Goal: Task Accomplishment & Management: Manage account settings

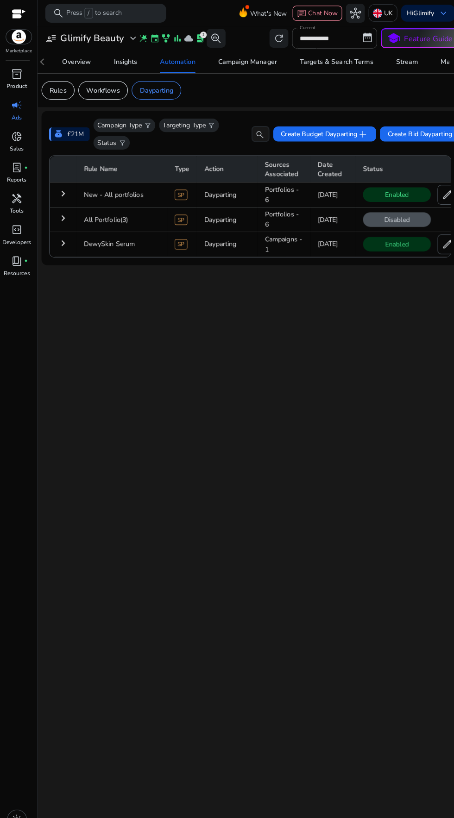
click at [61, 188] on mat-icon "keyboard_arrow_right" at bounding box center [62, 189] width 11 height 11
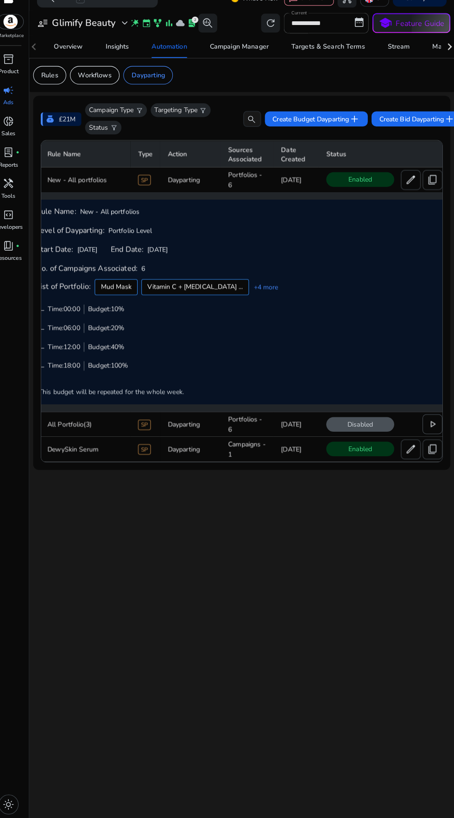
scroll to position [0, 22]
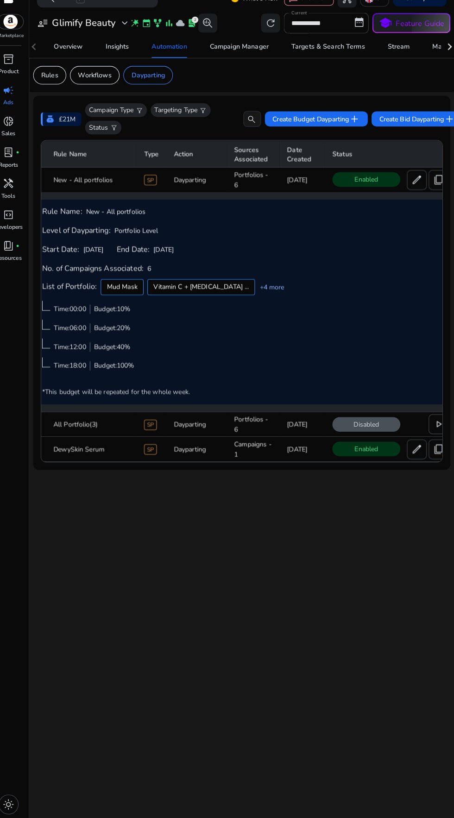
click at [259, 294] on link "+4 more" at bounding box center [273, 297] width 29 height 10
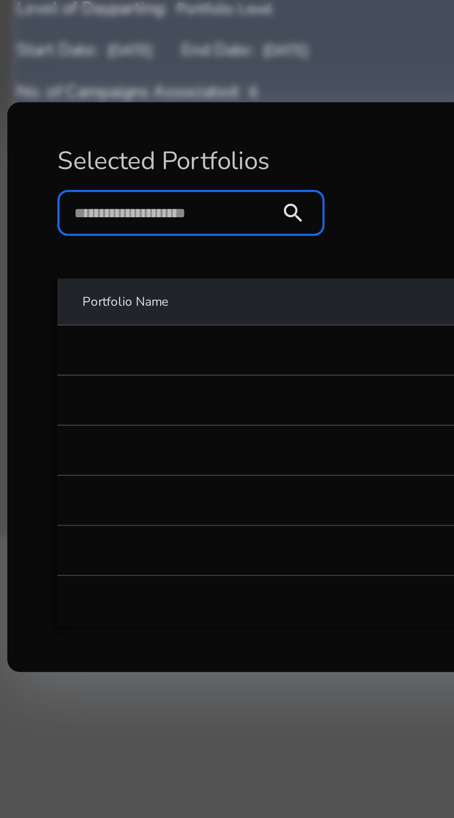
scroll to position [0, 0]
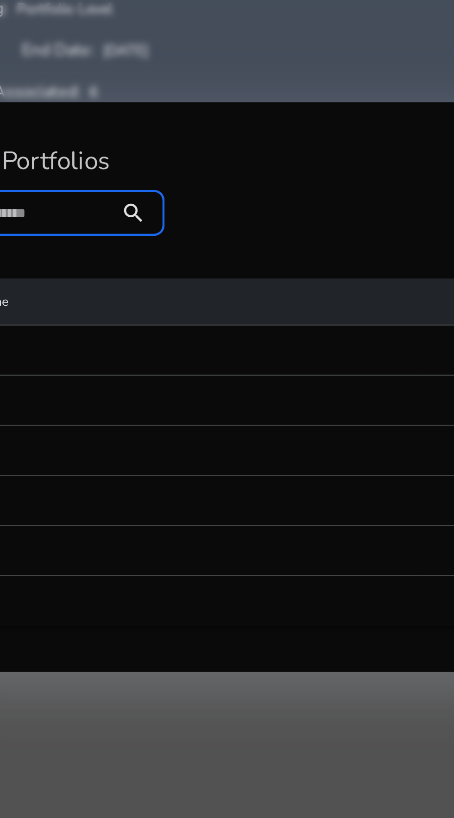
click at [245, 462] on mat-cell at bounding box center [183, 460] width 231 height 22
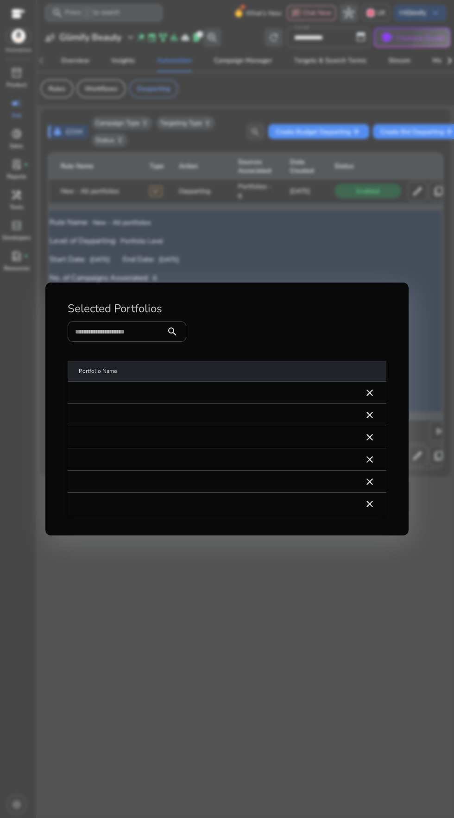
click at [324, 702] on div at bounding box center [227, 409] width 454 height 818
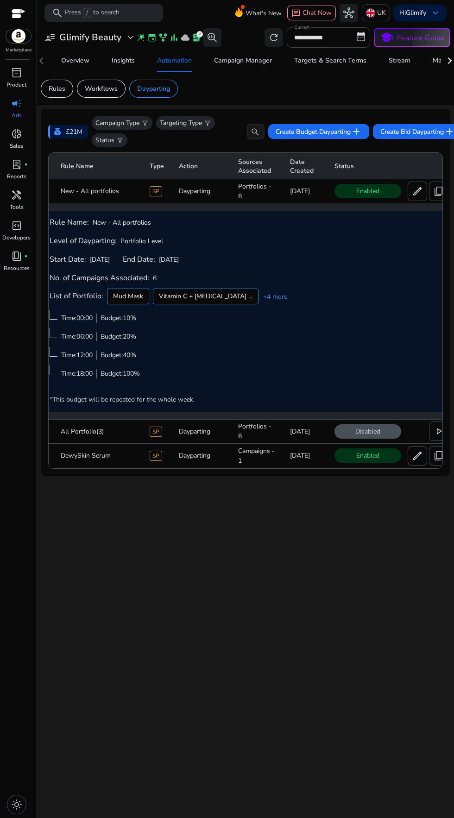
click at [311, 633] on div "**********" at bounding box center [246, 421] width 410 height 793
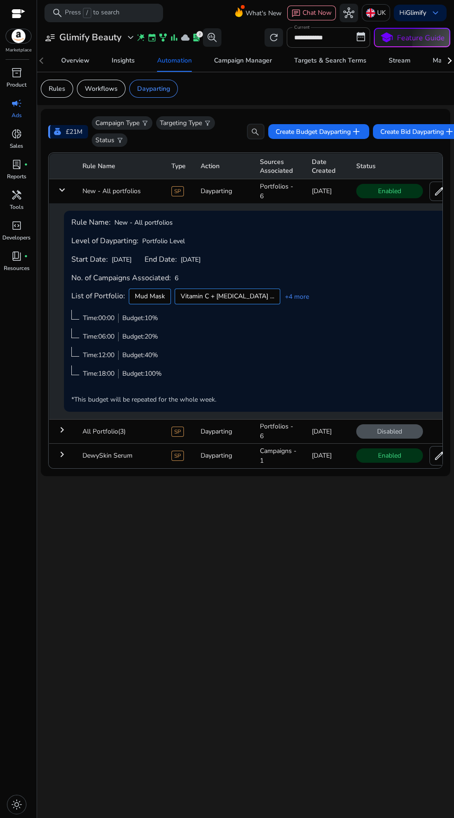
click at [75, 430] on td "keyboard_arrow_right" at bounding box center [62, 431] width 26 height 24
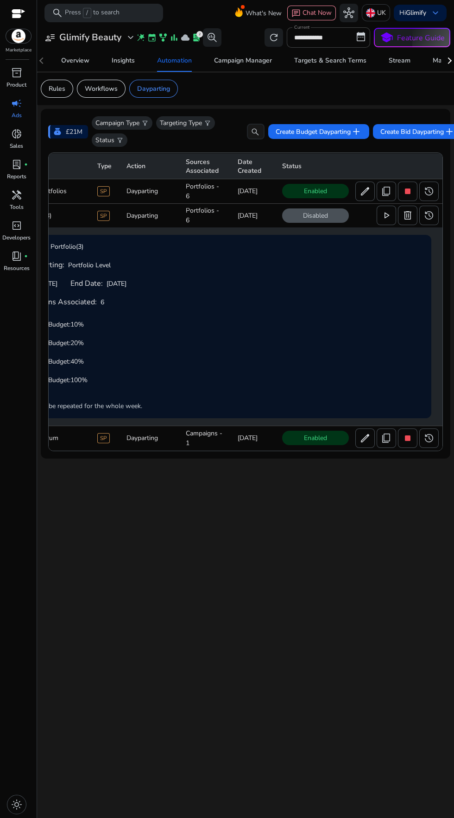
scroll to position [0, 78]
click at [381, 215] on span "play_arrow" at bounding box center [382, 215] width 11 height 11
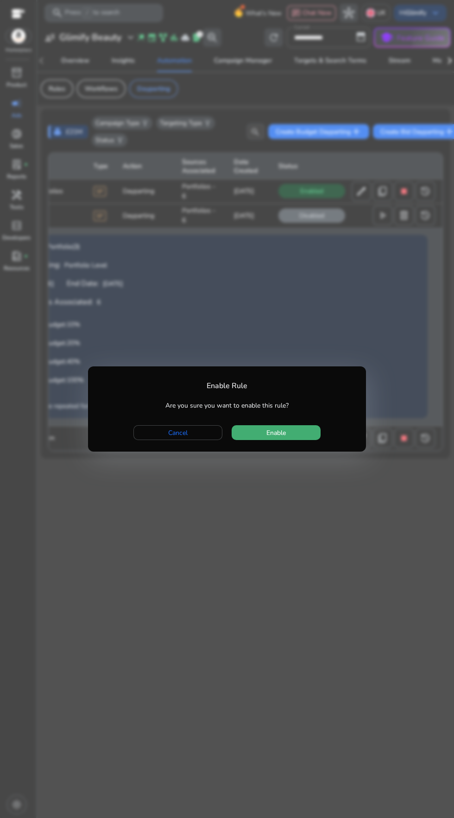
click at [309, 431] on span "button" at bounding box center [276, 433] width 89 height 22
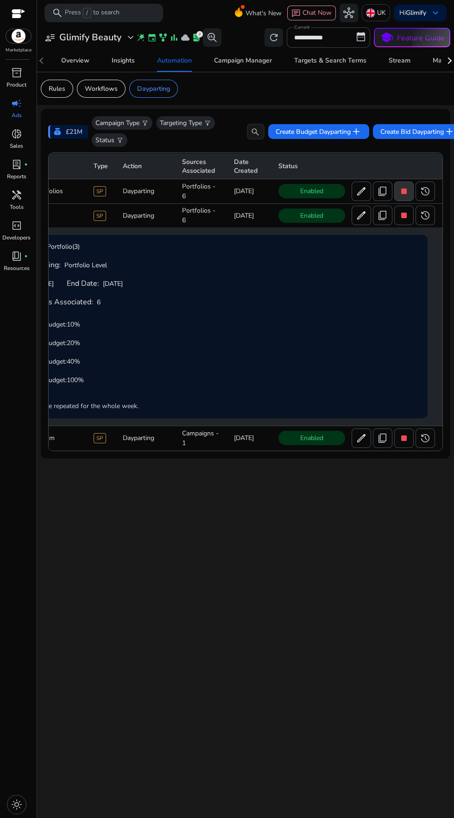
click at [403, 190] on span "stop" at bounding box center [404, 191] width 11 height 11
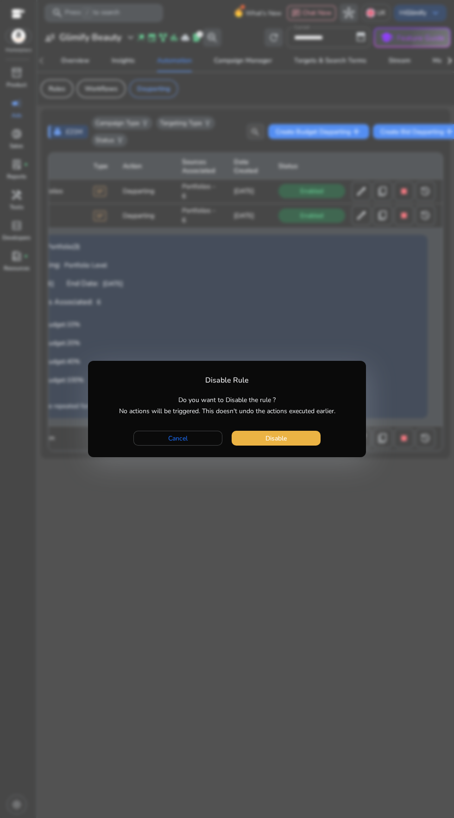
click at [313, 524] on div at bounding box center [227, 409] width 454 height 818
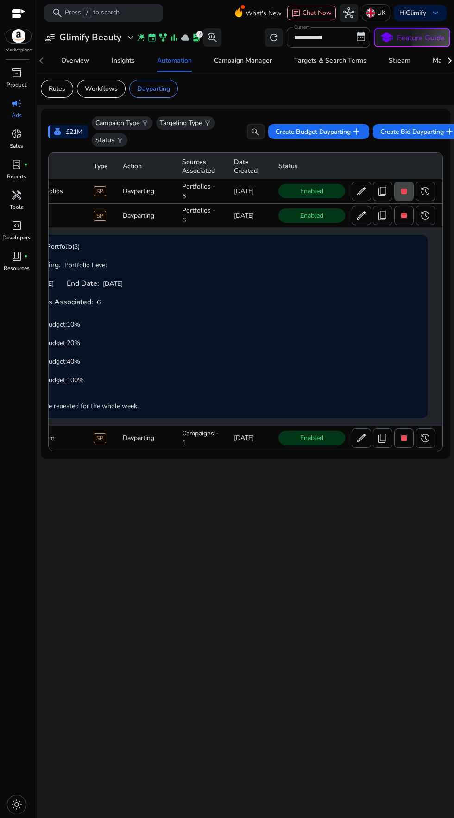
click at [402, 196] on span "stop" at bounding box center [404, 191] width 11 height 11
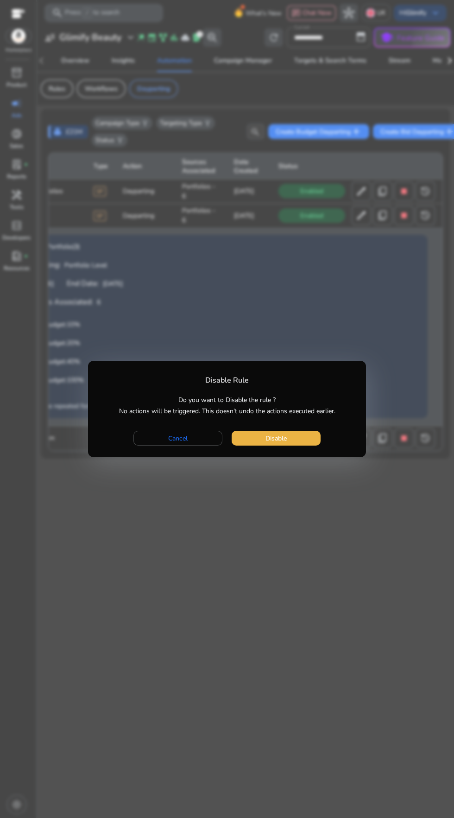
click at [227, 490] on div at bounding box center [227, 409] width 454 height 818
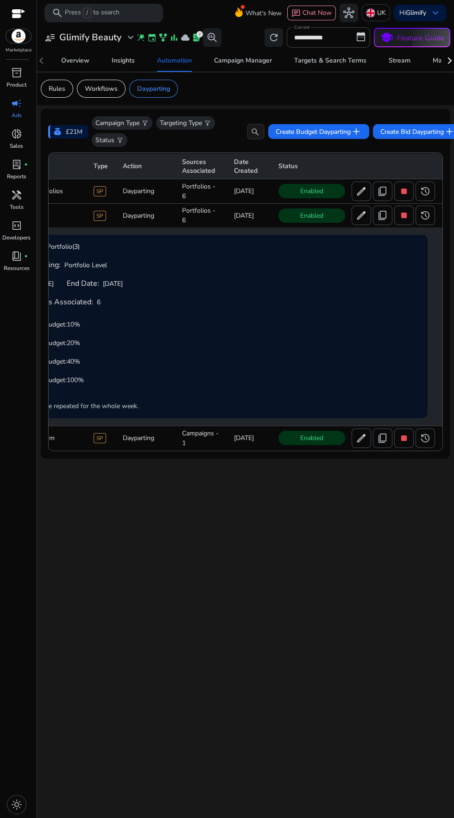
click at [186, 432] on td "Campaigns - 1" at bounding box center [201, 438] width 52 height 24
click at [382, 203] on td at bounding box center [207, 203] width 472 height 0
click at [407, 220] on span "stop" at bounding box center [404, 215] width 11 height 11
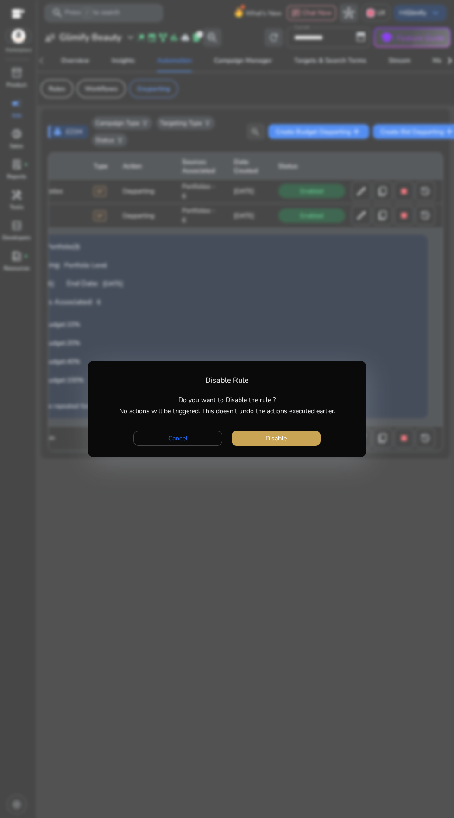
click at [298, 433] on span "button" at bounding box center [276, 438] width 89 height 22
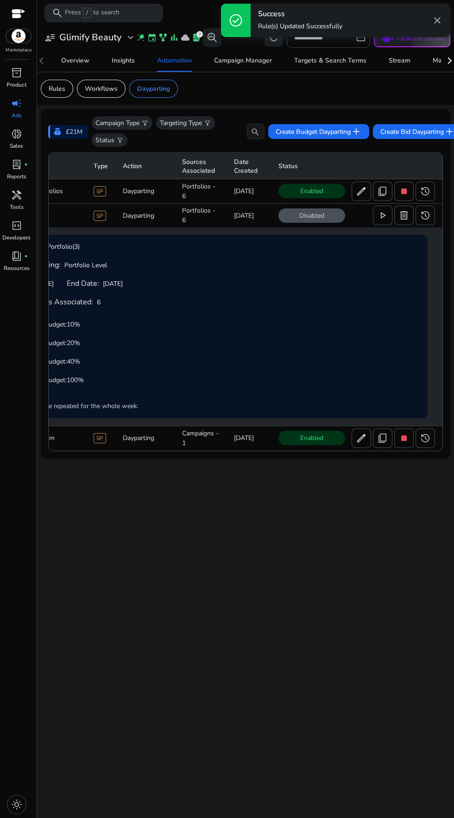
scroll to position [0, 0]
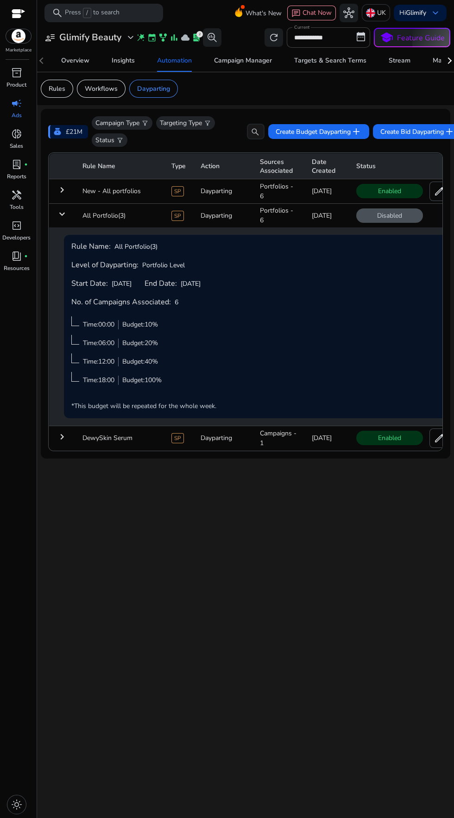
click at [60, 214] on mat-icon "keyboard_arrow_down" at bounding box center [62, 214] width 11 height 11
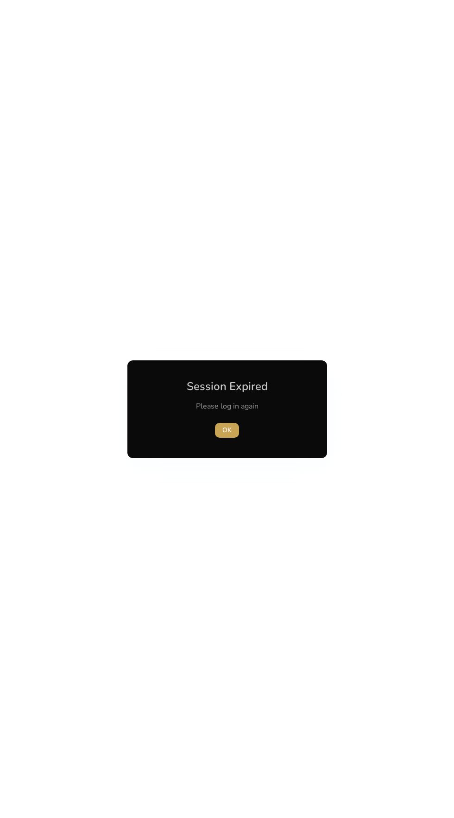
click at [228, 430] on span "OK" at bounding box center [226, 430] width 9 height 10
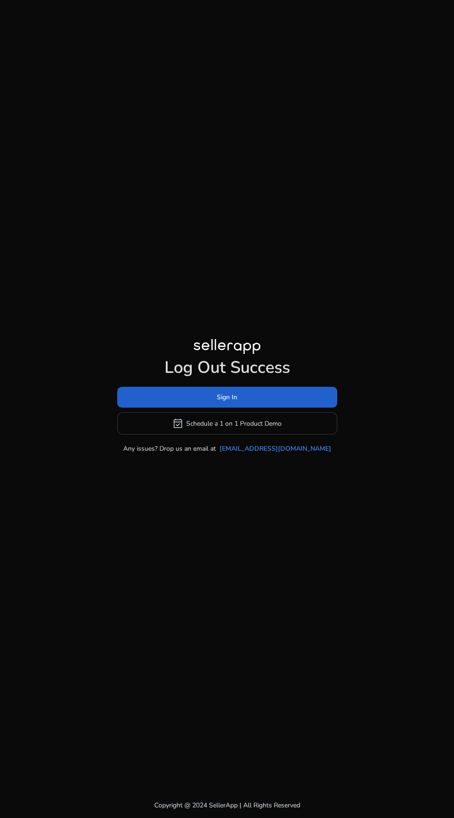
click at [287, 409] on span at bounding box center [227, 397] width 220 height 22
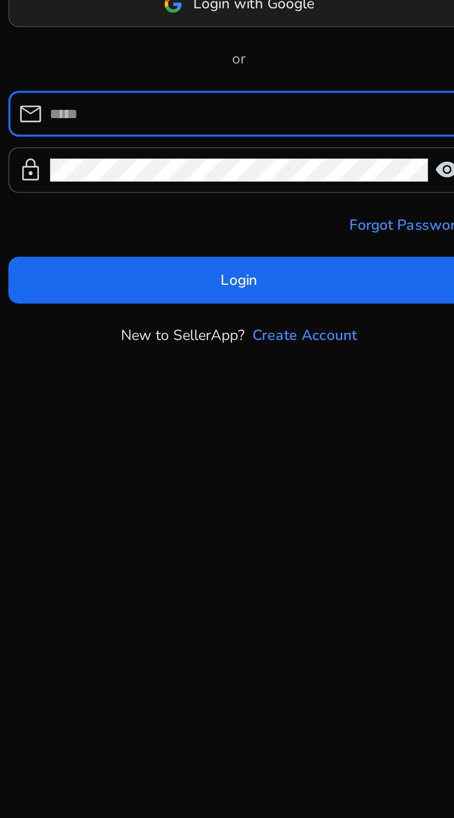
click at [175, 372] on span at bounding box center [227, 360] width 204 height 22
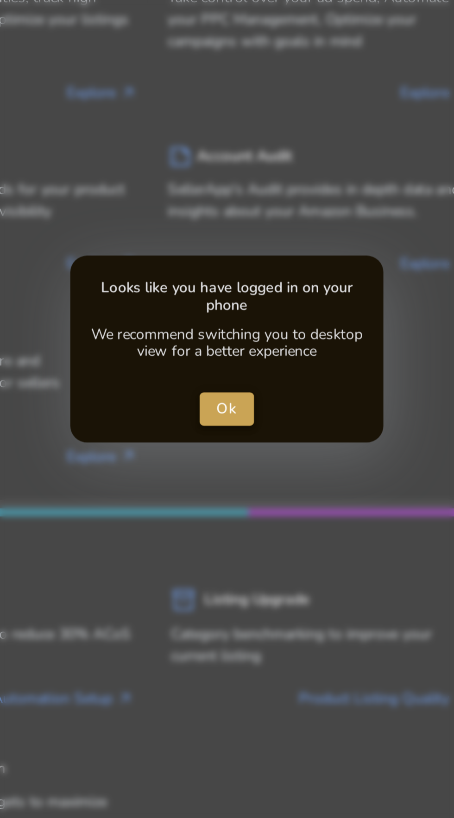
click at [222, 407] on span "Ok" at bounding box center [227, 408] width 10 height 10
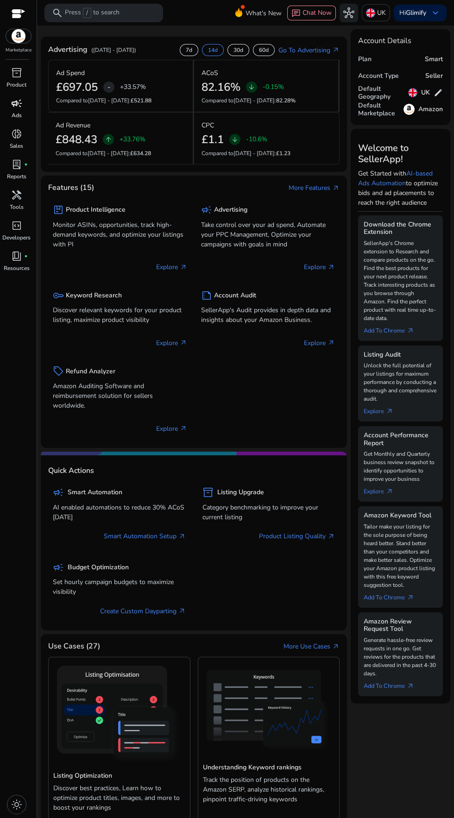
click at [9, 102] on div "campaign" at bounding box center [17, 103] width 26 height 15
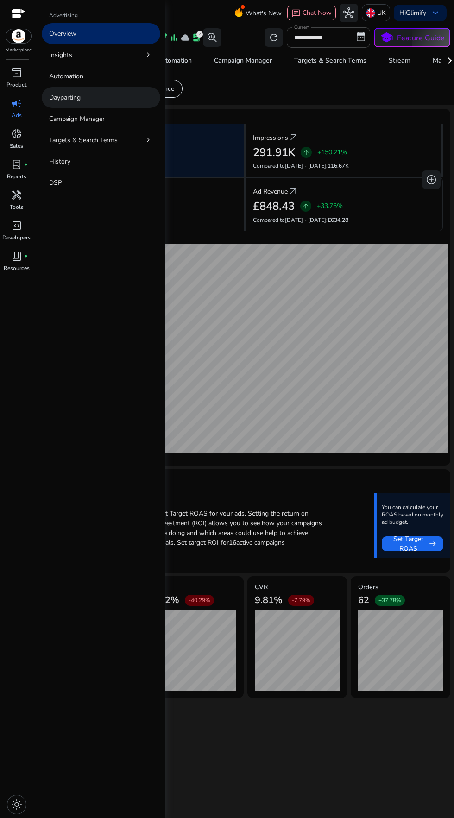
click at [60, 97] on p "Dayparting" at bounding box center [65, 98] width 32 height 10
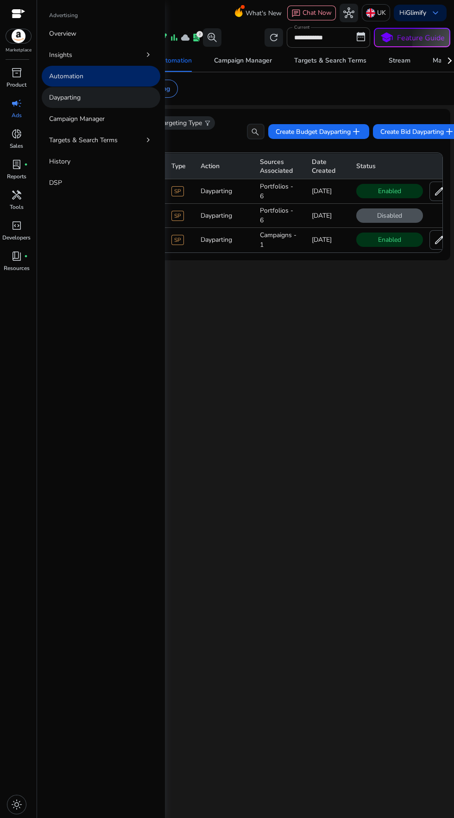
scroll to position [3, 0]
click at [311, 471] on div "**********" at bounding box center [246, 421] width 410 height 793
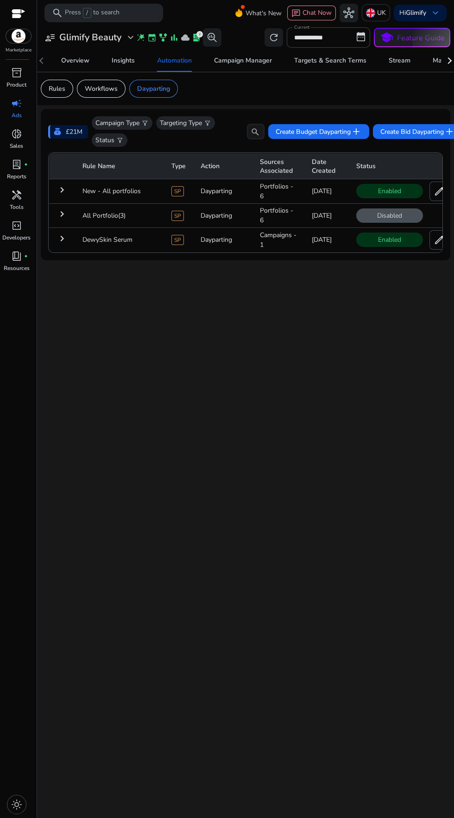
click at [309, 476] on div "**********" at bounding box center [246, 421] width 410 height 793
click at [59, 185] on mat-icon "keyboard_arrow_right" at bounding box center [62, 189] width 11 height 11
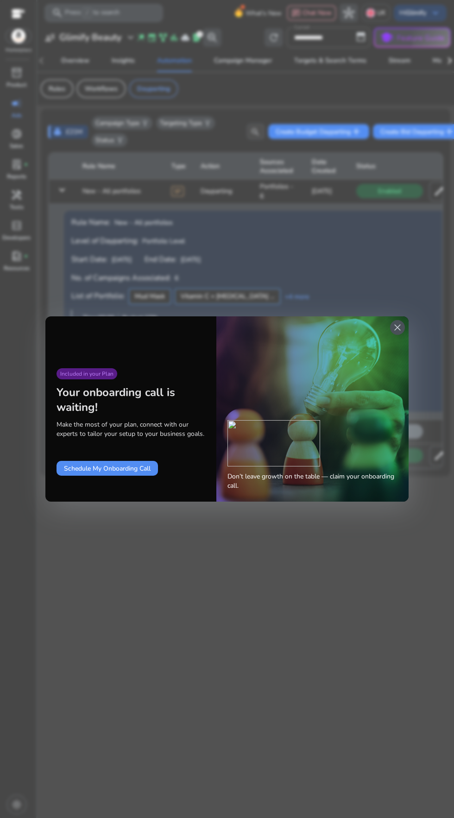
click at [394, 329] on span "close" at bounding box center [397, 327] width 11 height 11
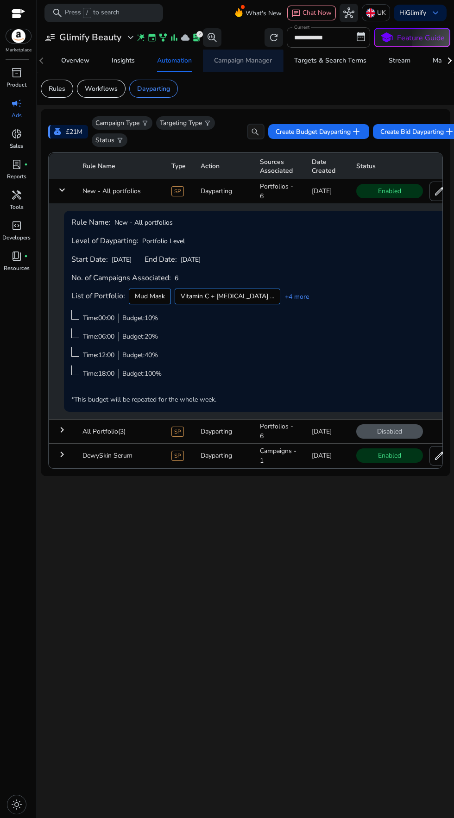
click at [235, 61] on div "Campaign Manager" at bounding box center [243, 60] width 58 height 6
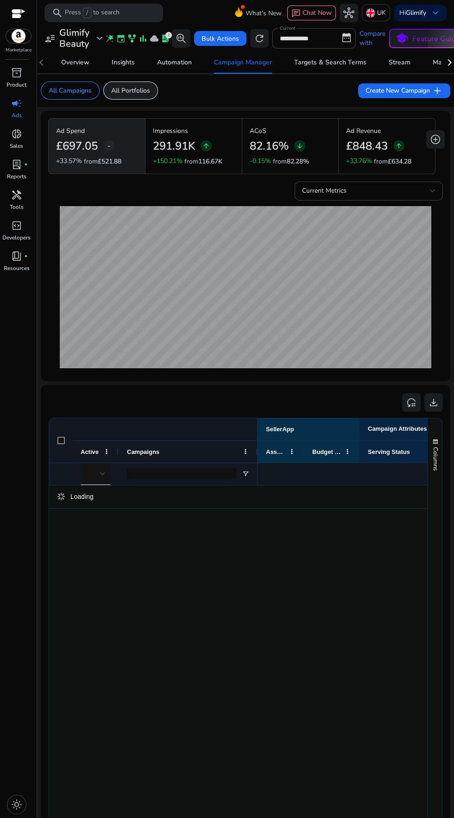
click at [135, 95] on p "All Portfolios" at bounding box center [130, 91] width 39 height 10
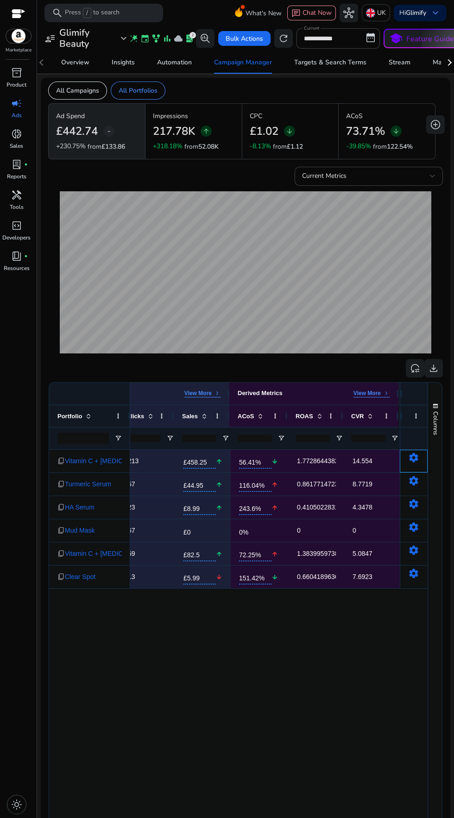
click at [414, 457] on mat-icon "settings" at bounding box center [413, 457] width 11 height 11
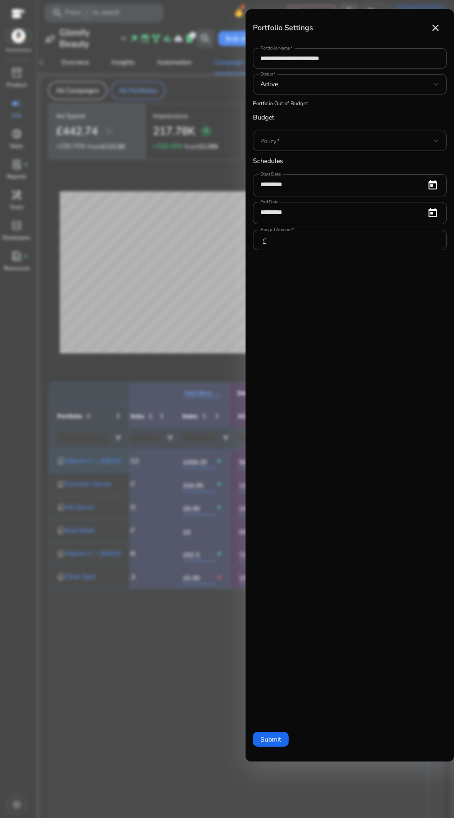
click at [401, 137] on span at bounding box center [346, 141] width 173 height 10
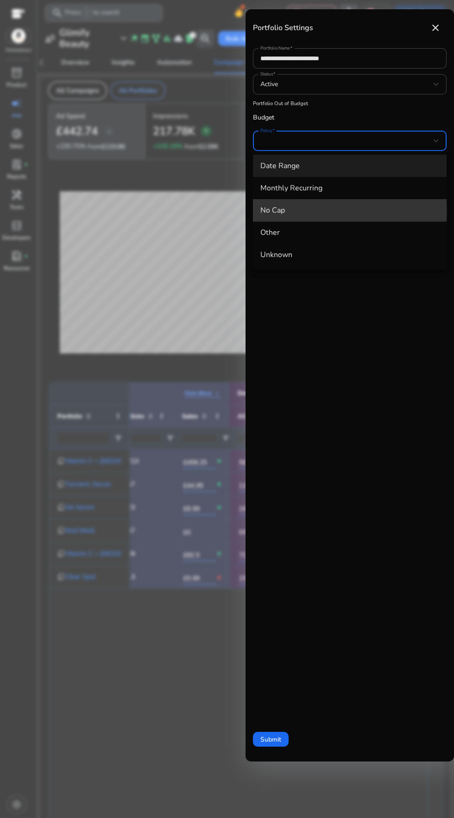
click at [301, 210] on span "No Cap" at bounding box center [349, 210] width 179 height 10
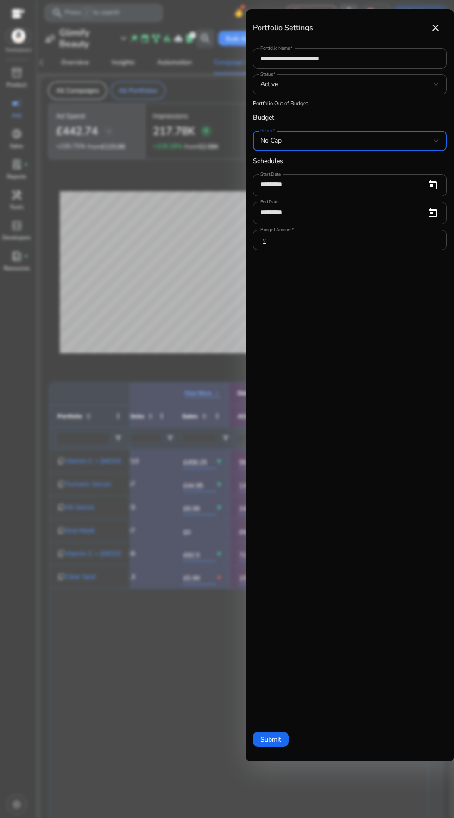
click at [385, 212] on input "*********" at bounding box center [339, 212] width 158 height 10
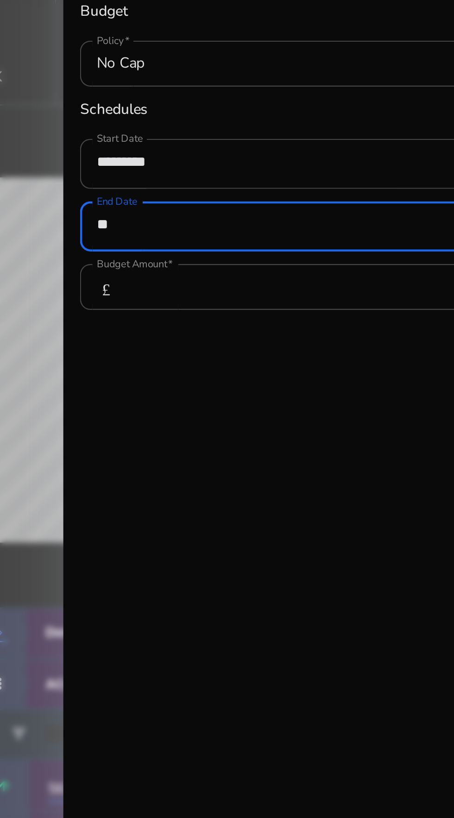
type input "*"
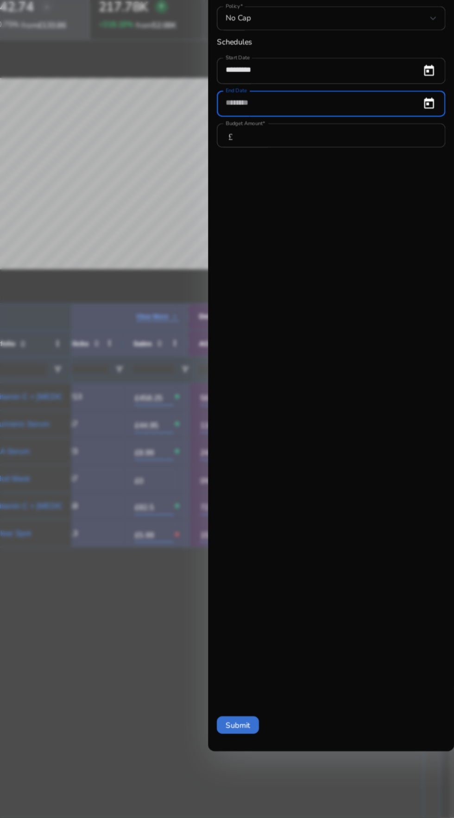
click at [283, 737] on span at bounding box center [271, 739] width 36 height 22
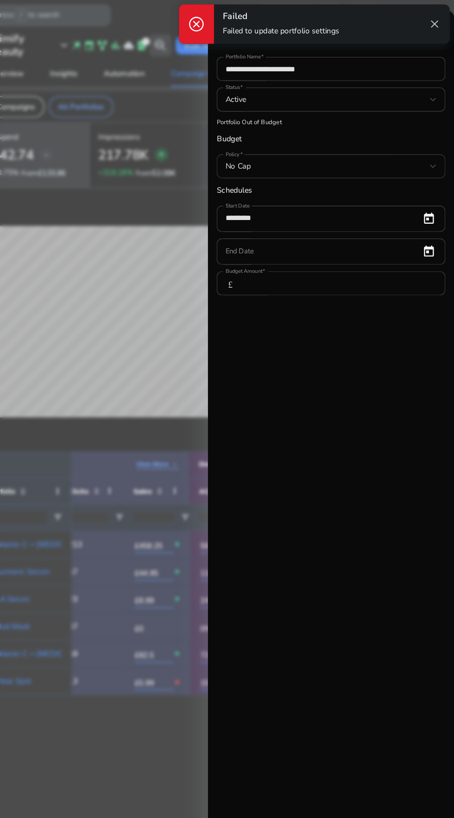
click at [349, 136] on div "No Cap" at bounding box center [346, 141] width 173 height 10
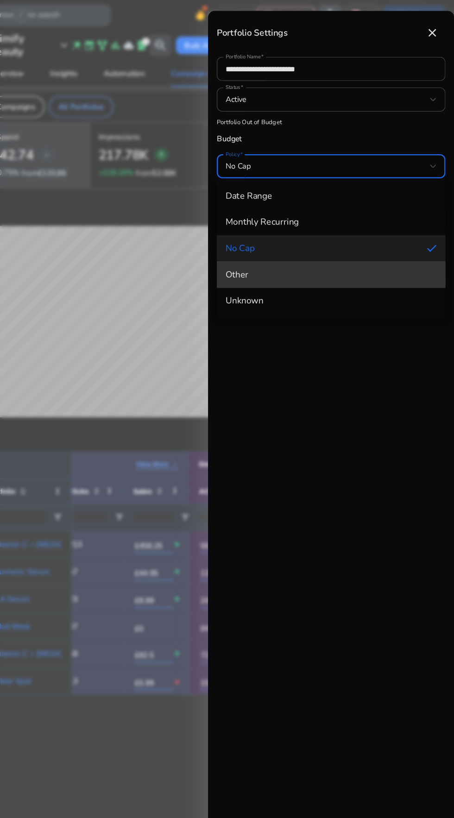
click at [306, 228] on span "Other" at bounding box center [349, 233] width 179 height 10
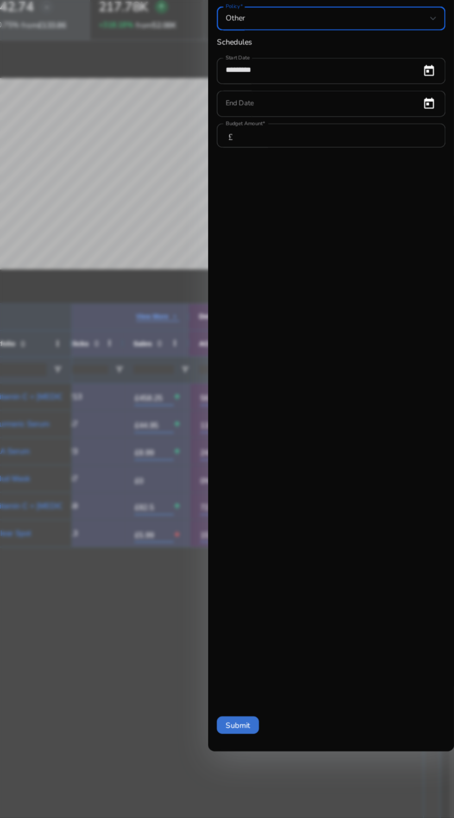
click at [273, 741] on span "Submit" at bounding box center [270, 740] width 21 height 10
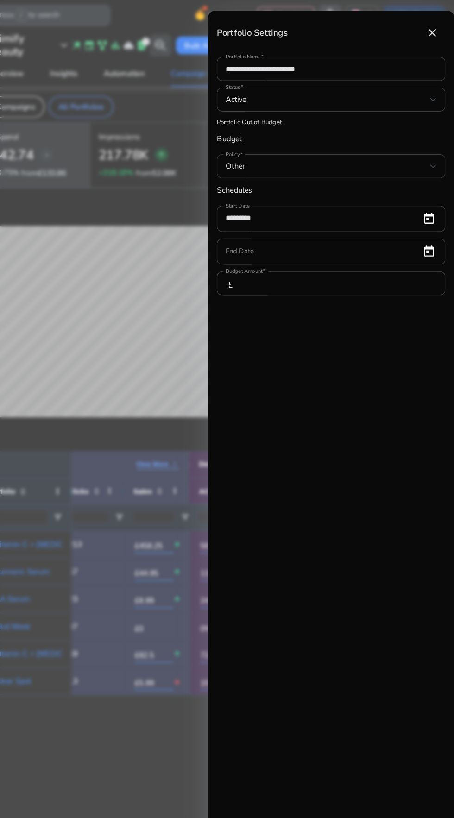
click at [424, 139] on div "Other" at bounding box center [346, 141] width 173 height 10
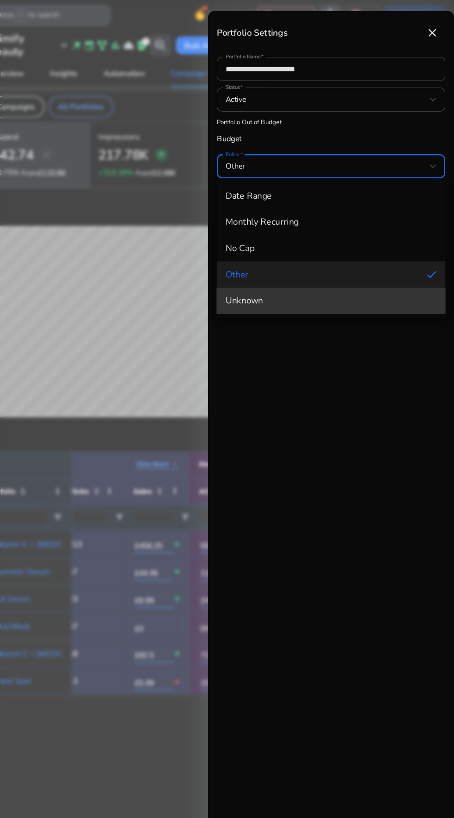
click at [299, 259] on span "Unknown" at bounding box center [349, 255] width 179 height 10
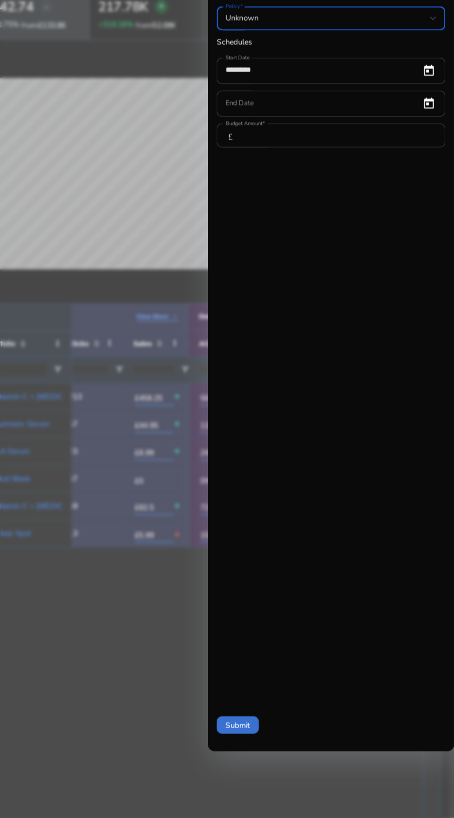
click at [274, 749] on span at bounding box center [271, 739] width 36 height 22
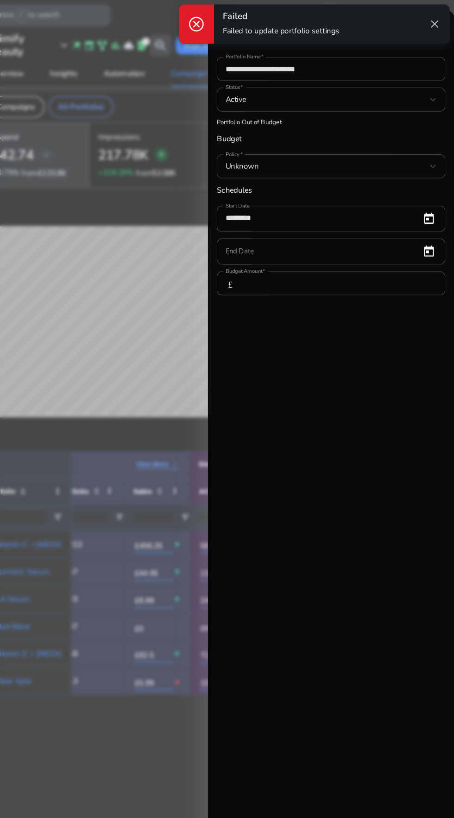
click at [395, 139] on div "Unknown" at bounding box center [346, 141] width 173 height 10
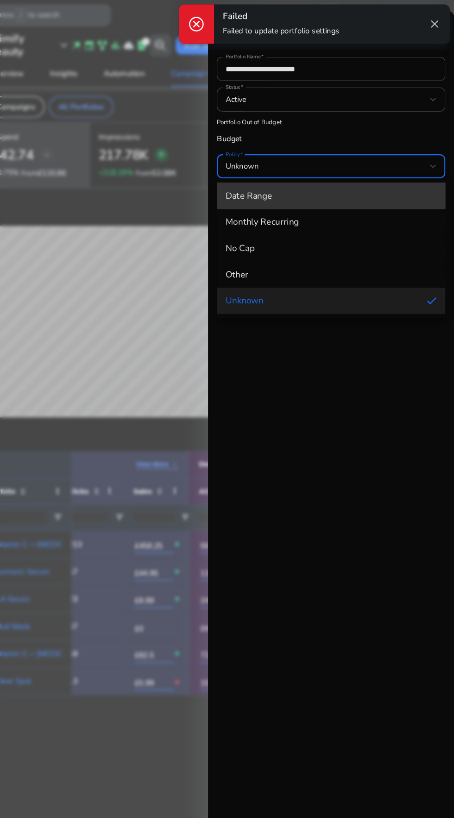
click at [330, 160] on mat-option "Date Range" at bounding box center [350, 166] width 194 height 22
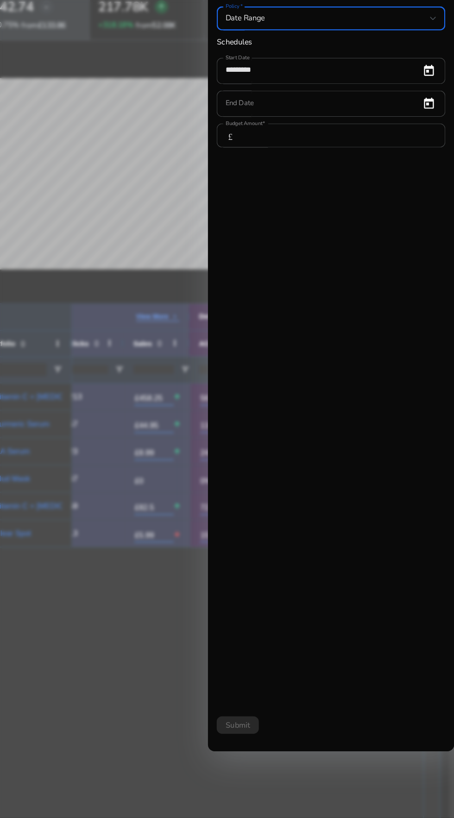
click at [278, 760] on div "**********" at bounding box center [350, 385] width 209 height 753
click at [286, 722] on div "**********" at bounding box center [350, 385] width 209 height 753
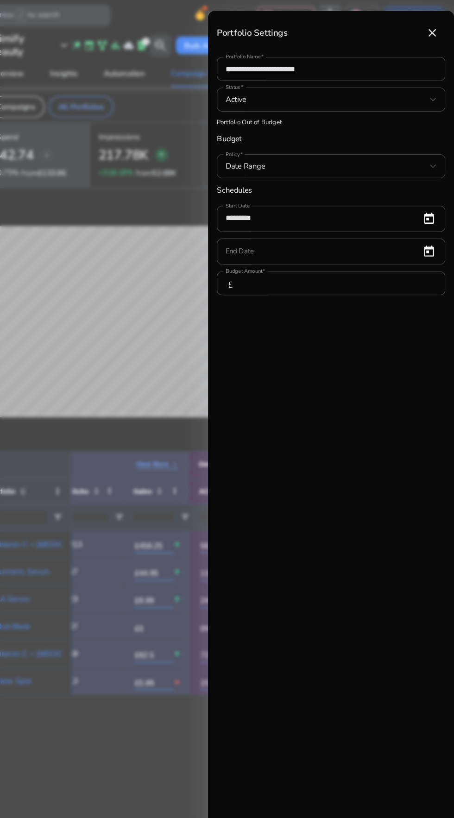
click at [419, 138] on div "Date Range" at bounding box center [346, 141] width 173 height 10
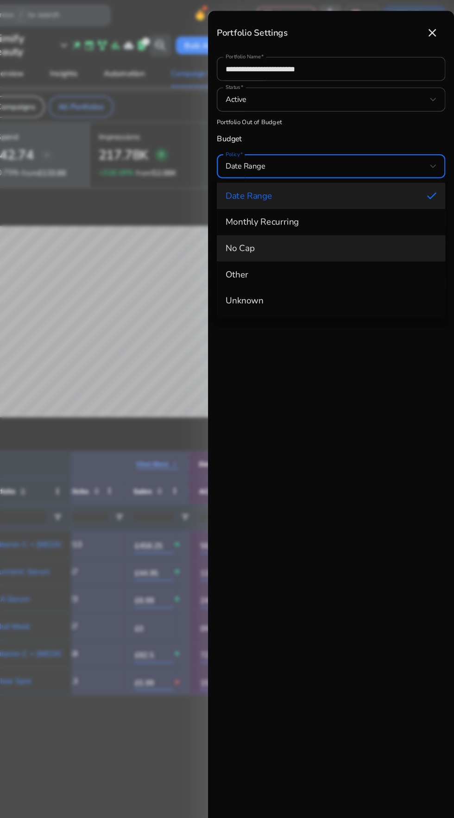
click at [302, 205] on span "No Cap" at bounding box center [349, 210] width 179 height 10
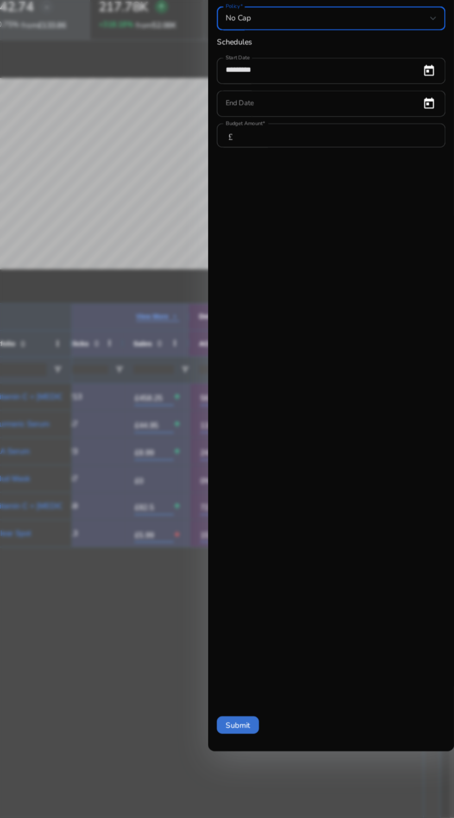
click at [274, 737] on span "Submit" at bounding box center [270, 740] width 21 height 10
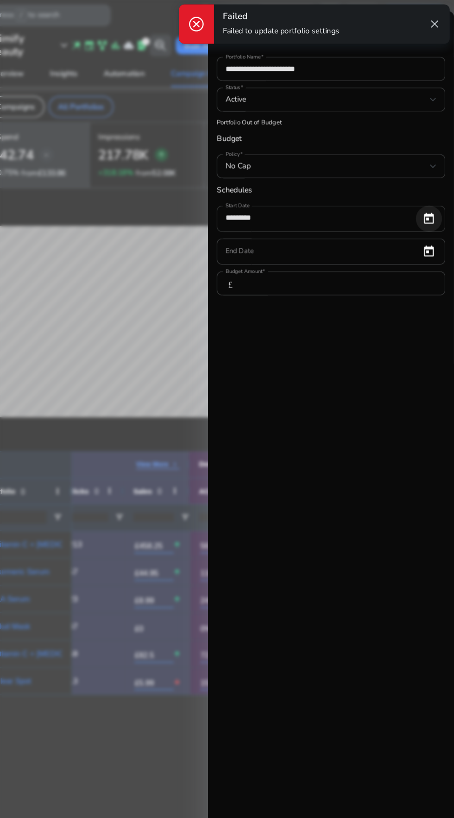
click at [434, 184] on span "Open calendar" at bounding box center [433, 185] width 22 height 22
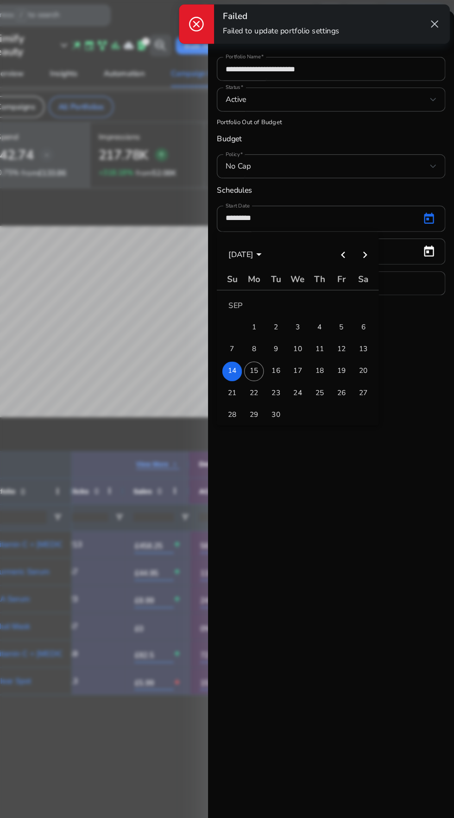
click at [358, 461] on div at bounding box center [227, 409] width 454 height 818
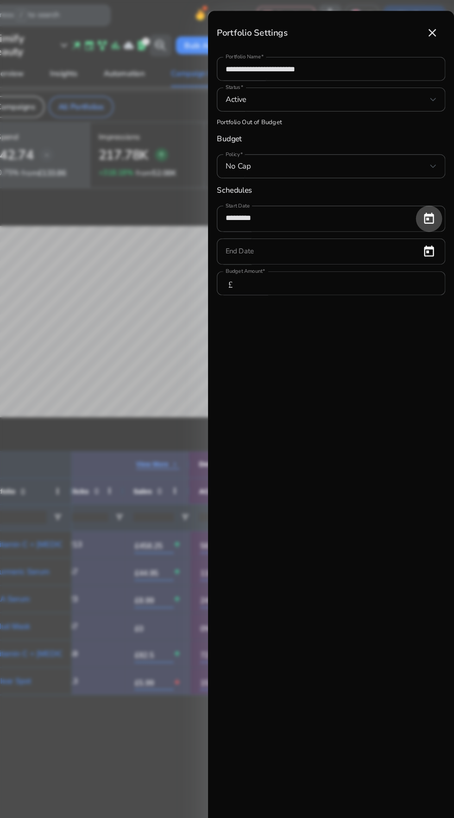
click at [175, 529] on div at bounding box center [227, 409] width 454 height 818
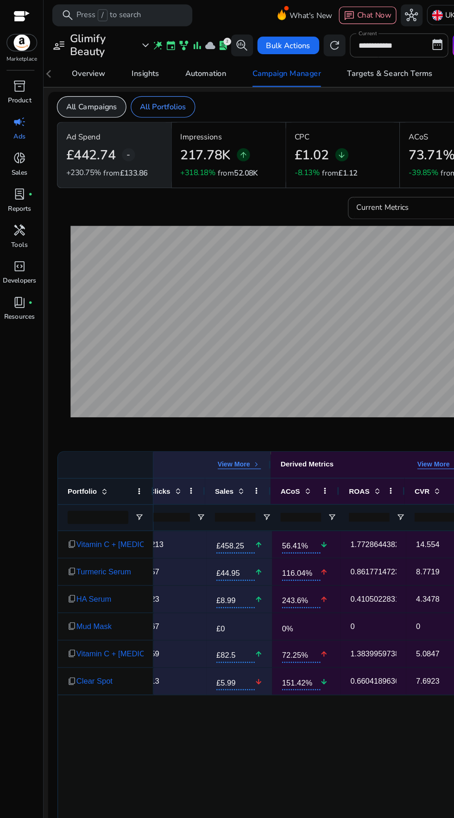
click at [87, 88] on p "All Campaigns" at bounding box center [77, 91] width 43 height 10
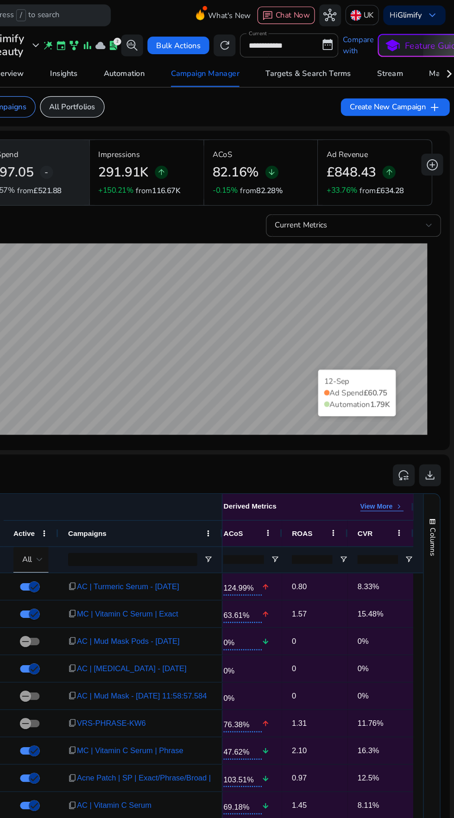
click at [150, 85] on div "All Portfolios" at bounding box center [130, 91] width 55 height 18
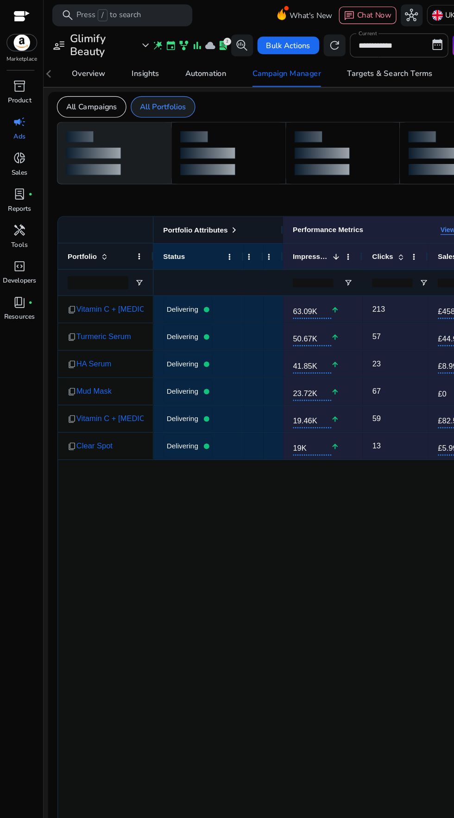
click at [152, 88] on p "All Portfolios" at bounding box center [138, 91] width 39 height 10
click at [149, 90] on p "All Portfolios" at bounding box center [138, 91] width 39 height 10
click at [90, 91] on p "All Campaigns" at bounding box center [77, 91] width 43 height 10
